Goal: Task Accomplishment & Management: Manage account settings

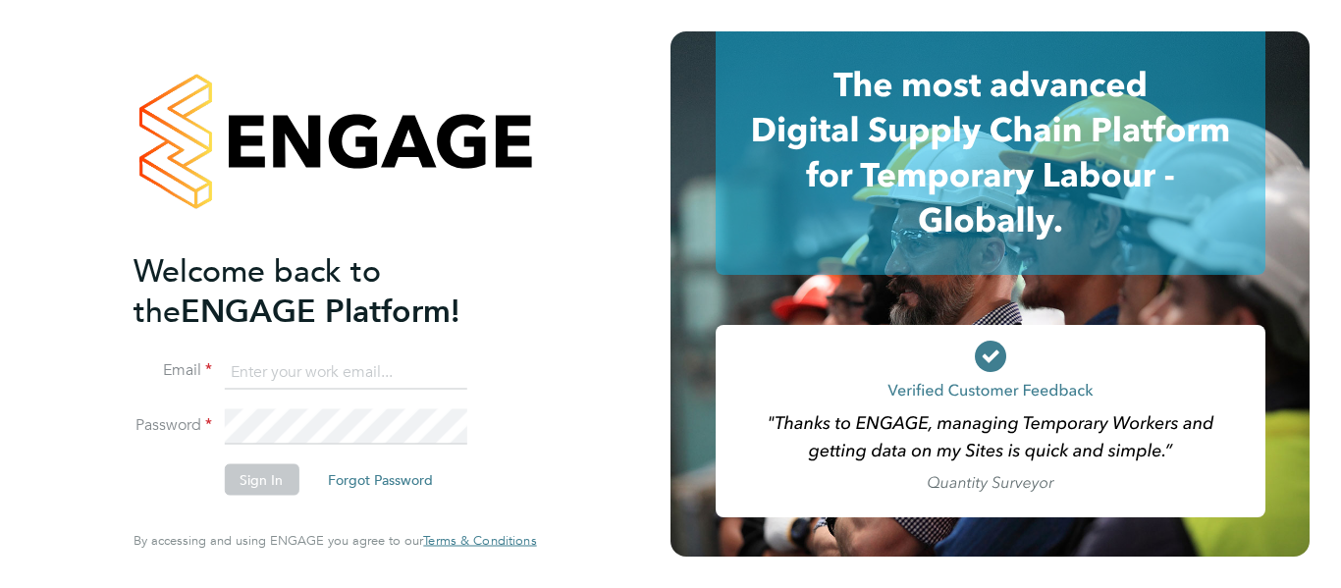
type input "vicky.franklin@bhafcfoundation.org.uk"
click at [259, 517] on div "Welcome back to the ENGAGE Platform! Email vicky.franklin@bhafcfoundation.org.u…" at bounding box center [334, 289] width 402 height 517
click at [258, 471] on button "Sign In" at bounding box center [261, 479] width 75 height 31
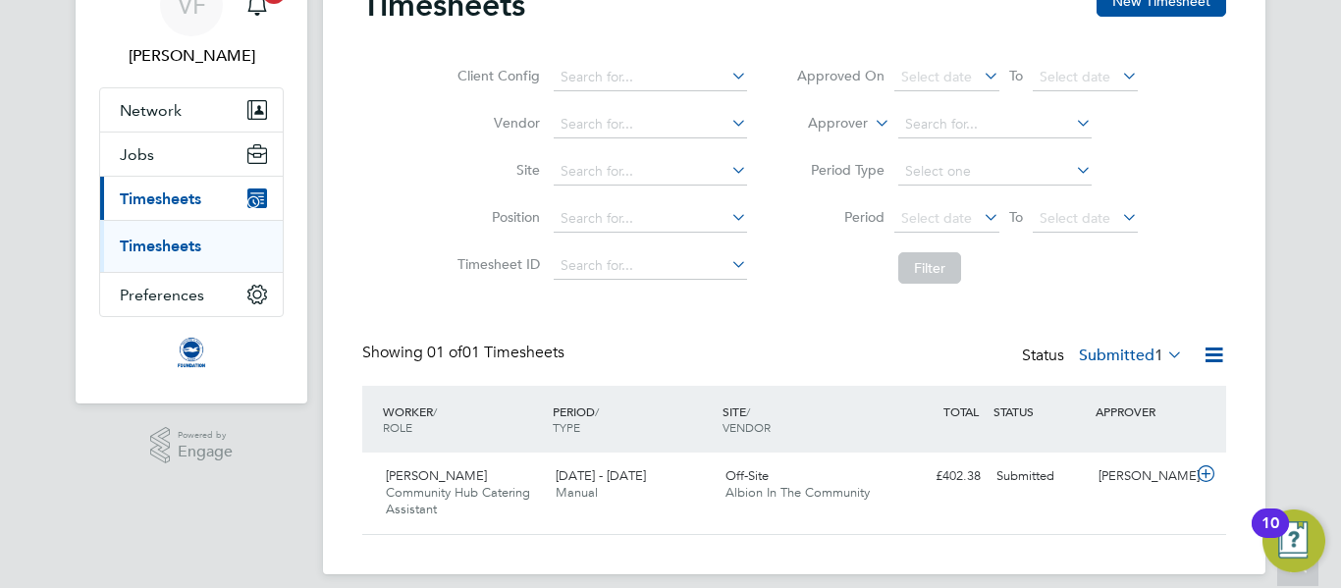
scroll to position [119, 0]
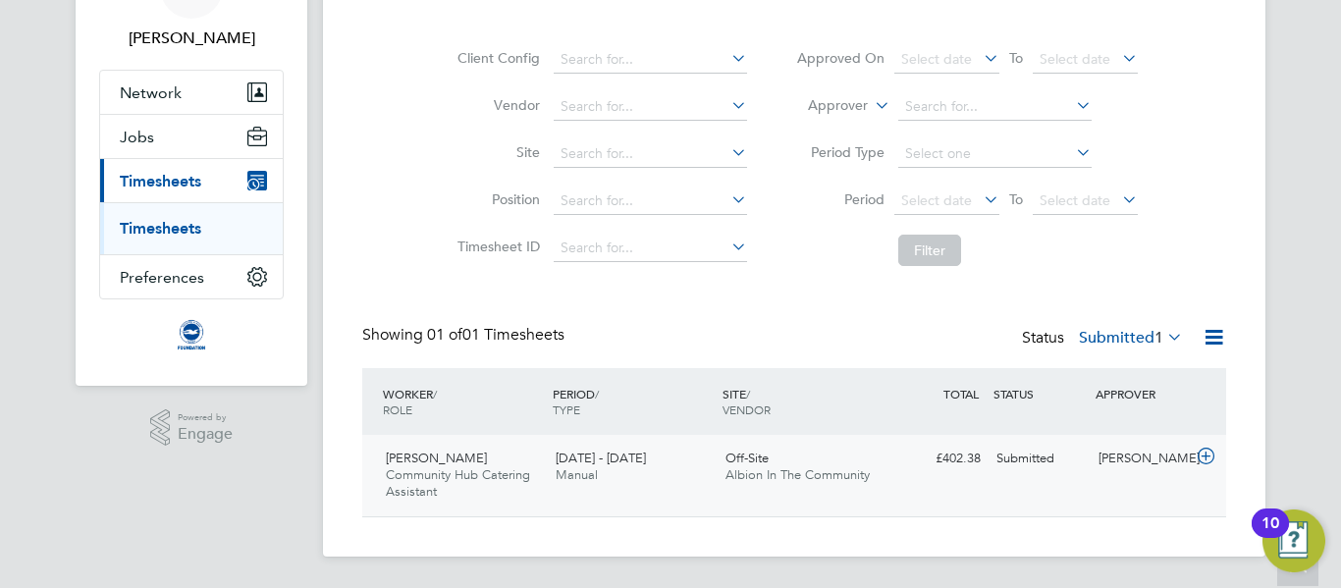
click at [576, 459] on span "1 - 30 Sep 2025" at bounding box center [601, 458] width 90 height 17
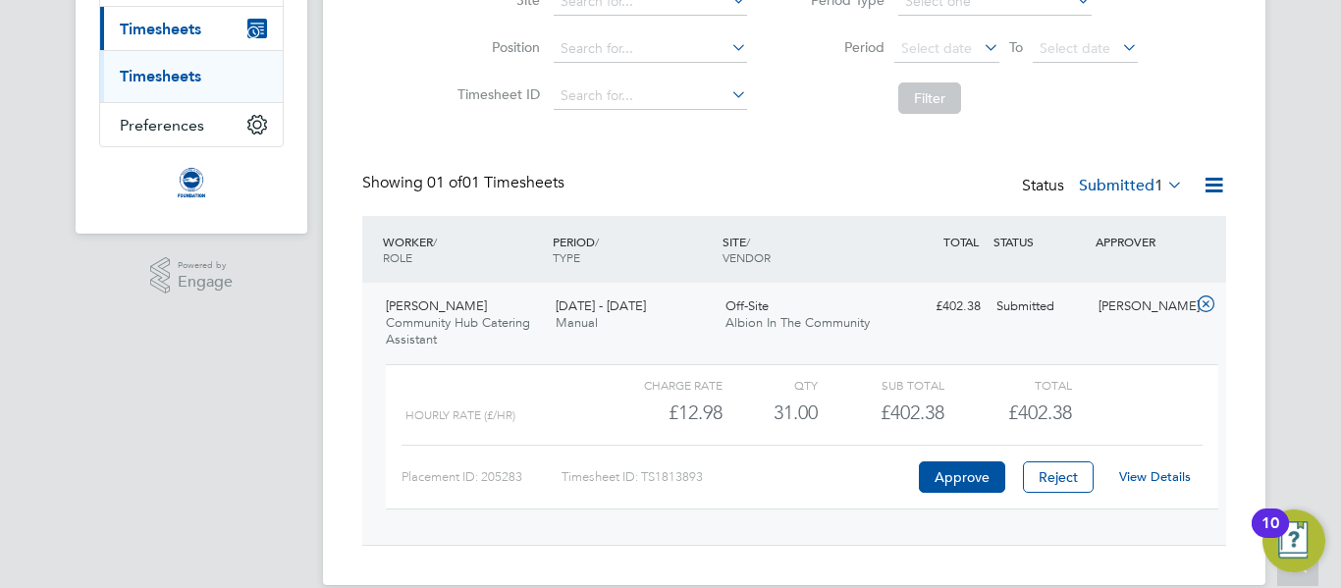
scroll to position [277, 0]
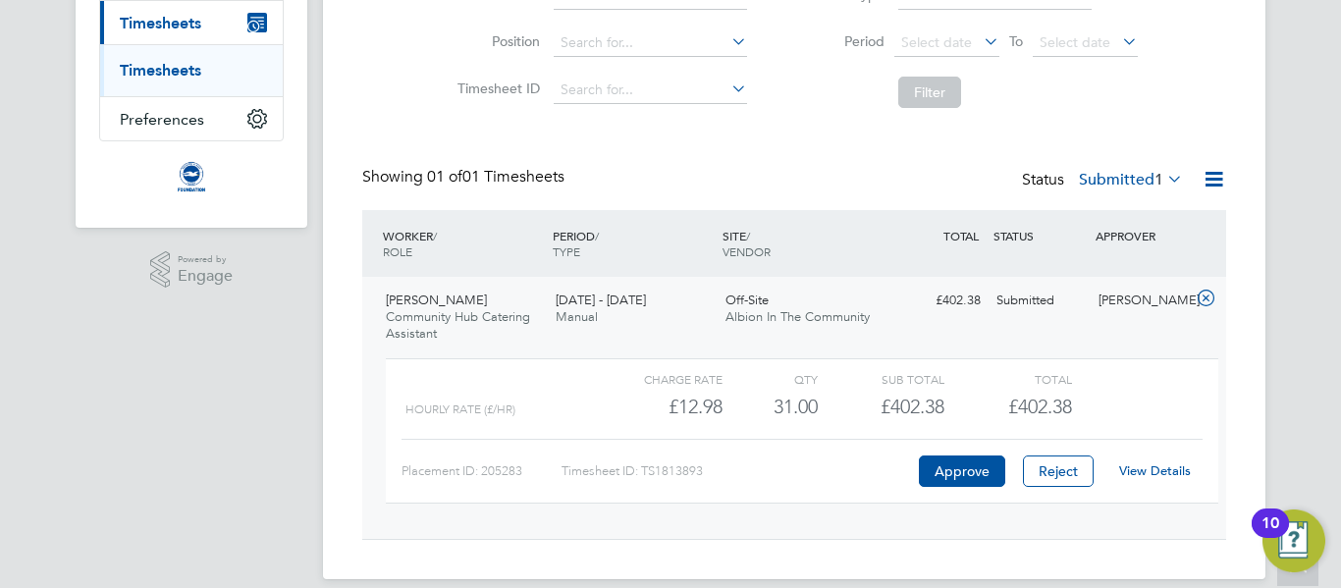
click at [1136, 460] on div "View Details" at bounding box center [1154, 470] width 96 height 31
click at [1136, 467] on link "View Details" at bounding box center [1155, 470] width 72 height 17
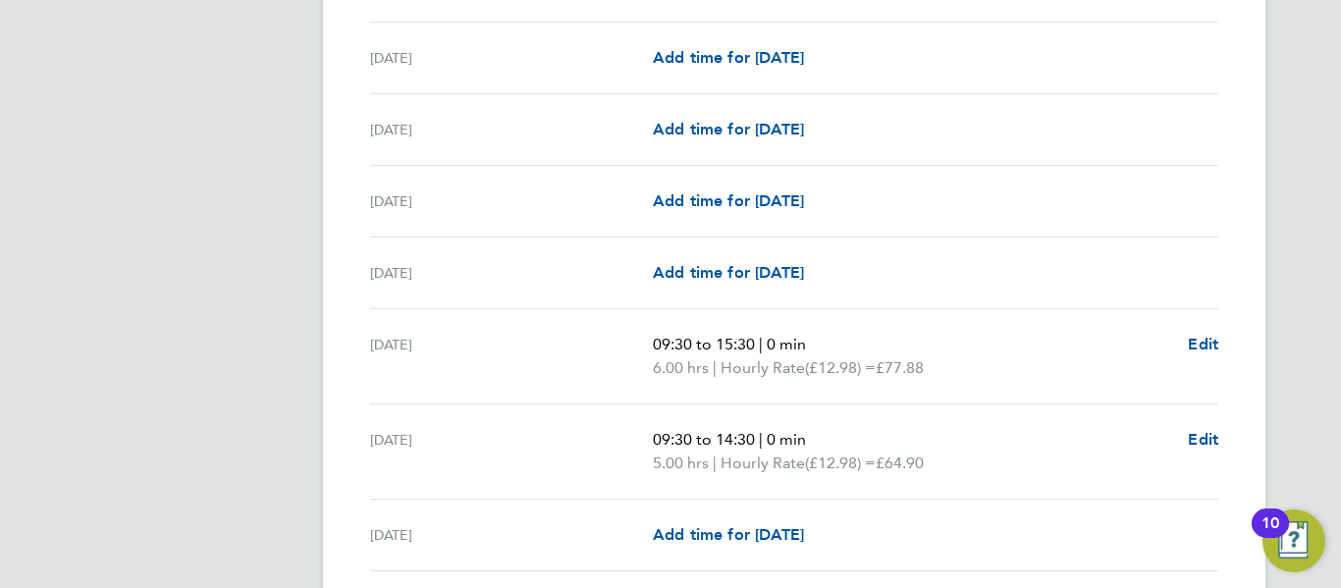
scroll to position [1989, 0]
